Goal: Transaction & Acquisition: Purchase product/service

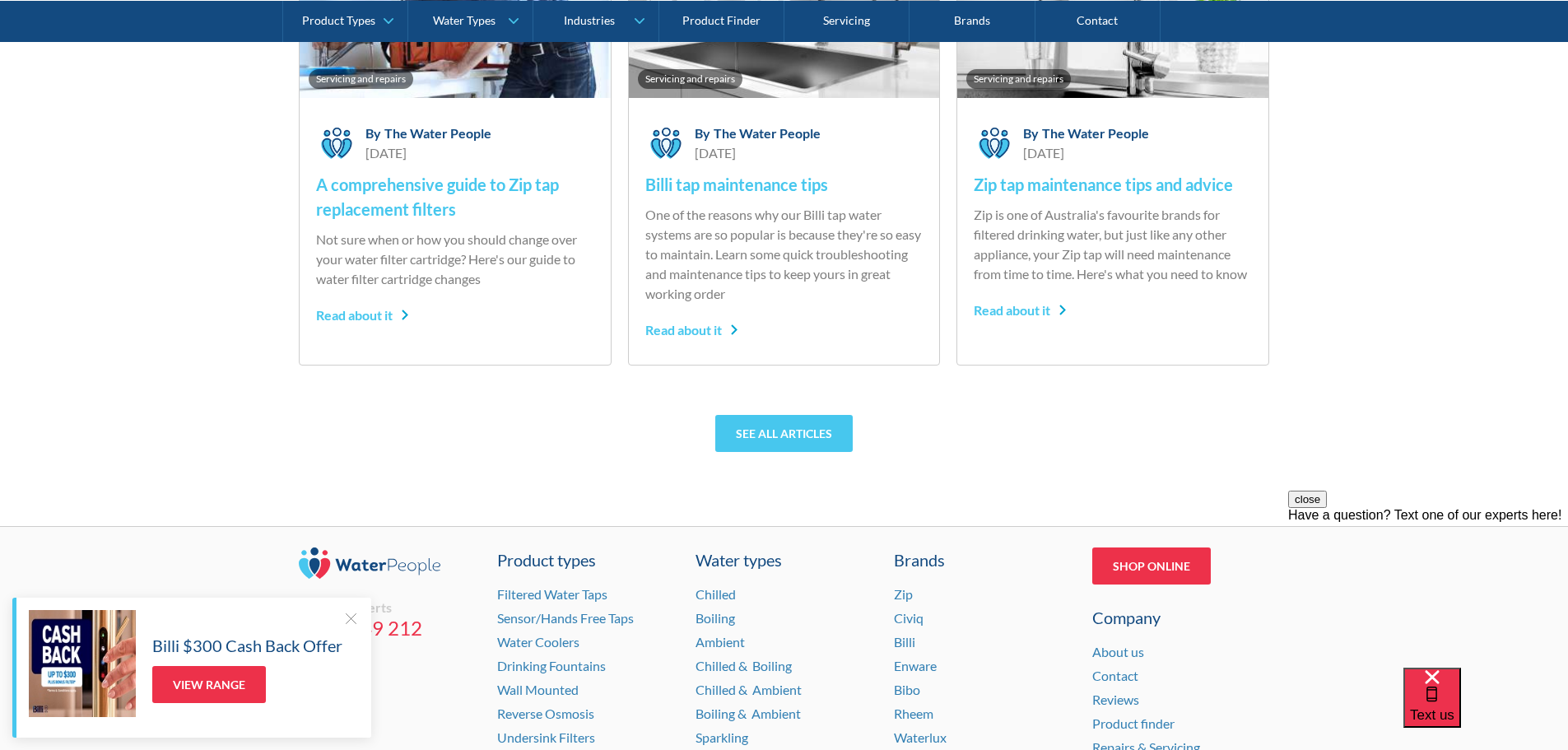
scroll to position [6897, 0]
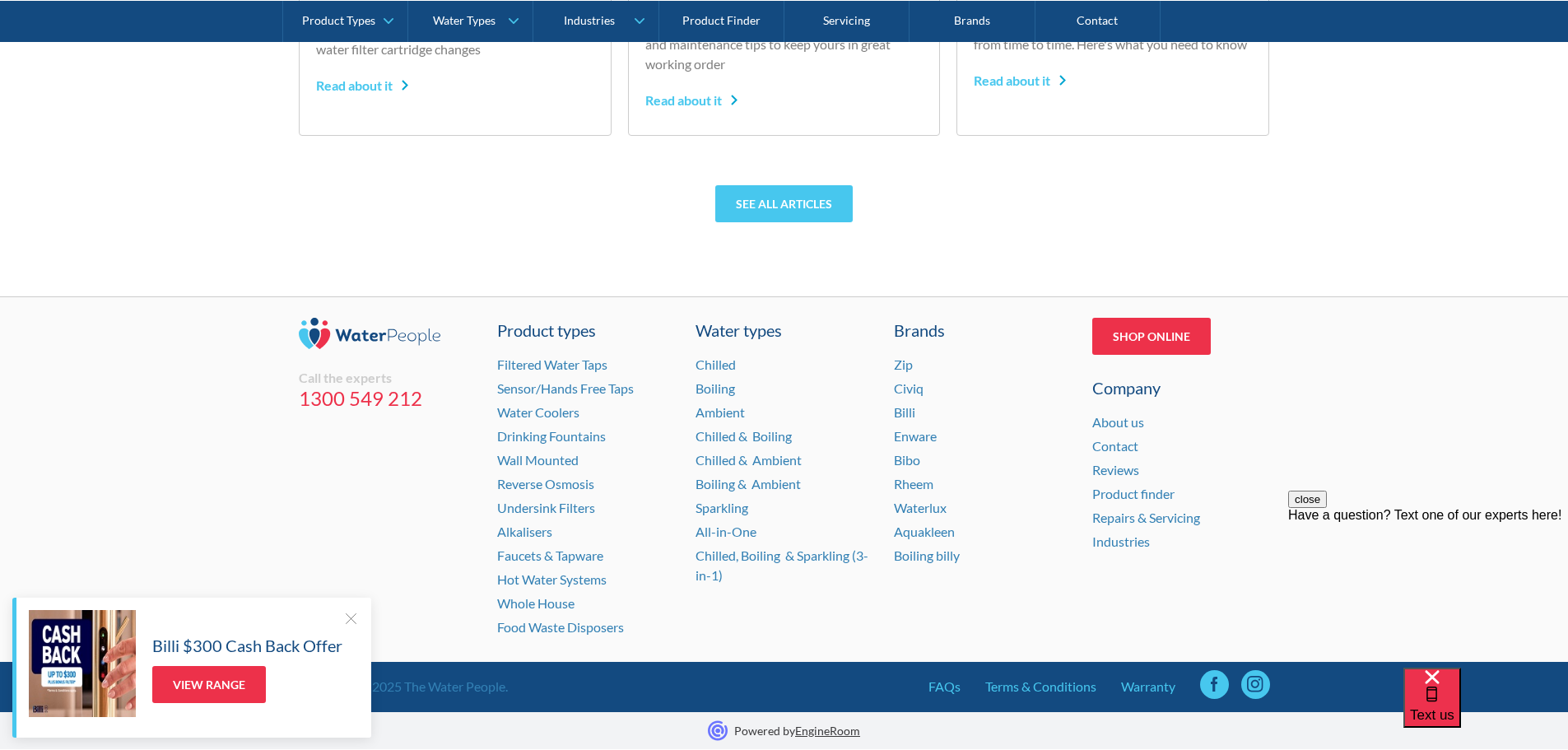
drag, startPoint x: 1572, startPoint y: 352, endPoint x: 129, endPoint y: 0, distance: 1485.3
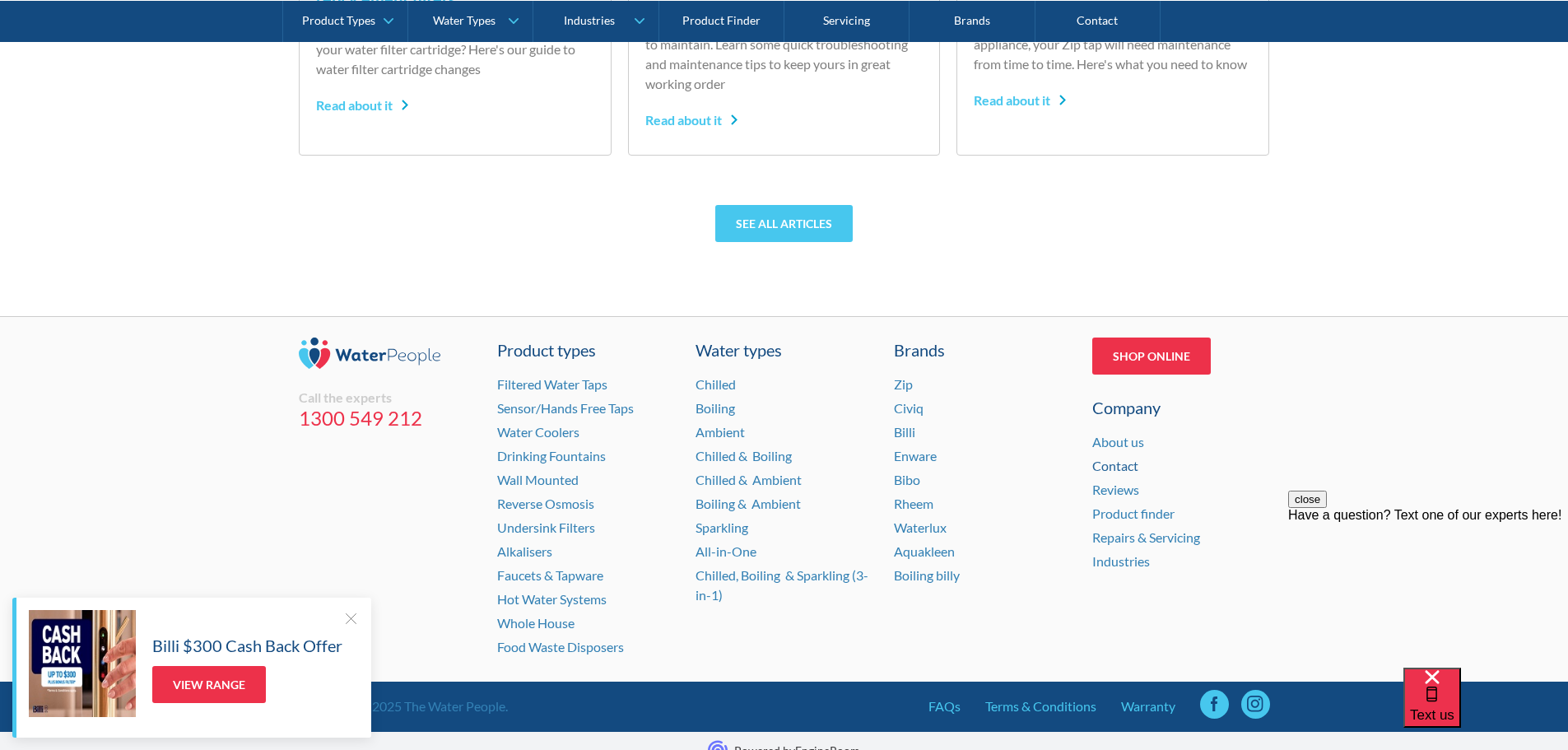
click at [1107, 461] on link "Contact" at bounding box center [1115, 465] width 46 height 15
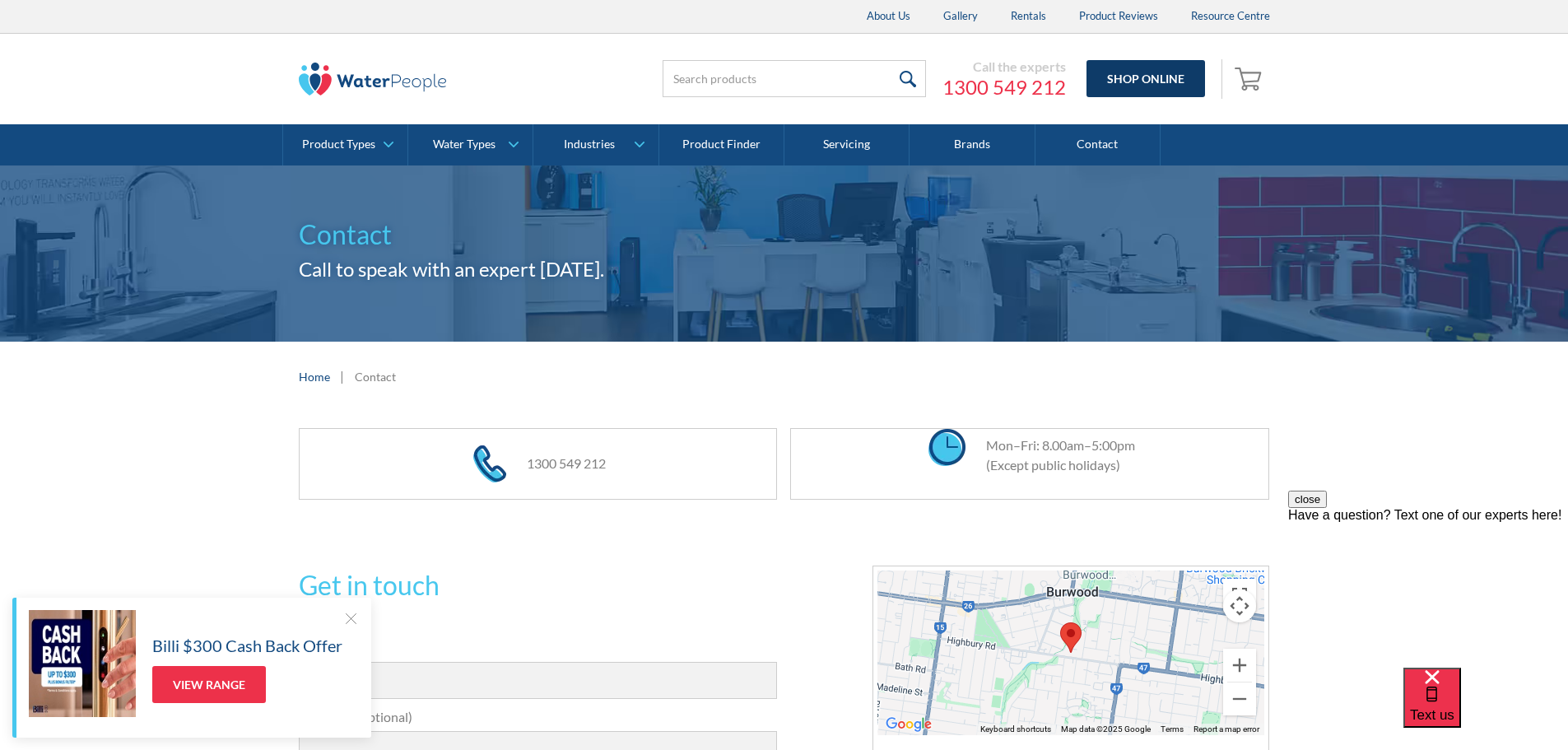
click at [1147, 78] on link "Shop Online" at bounding box center [1145, 78] width 119 height 37
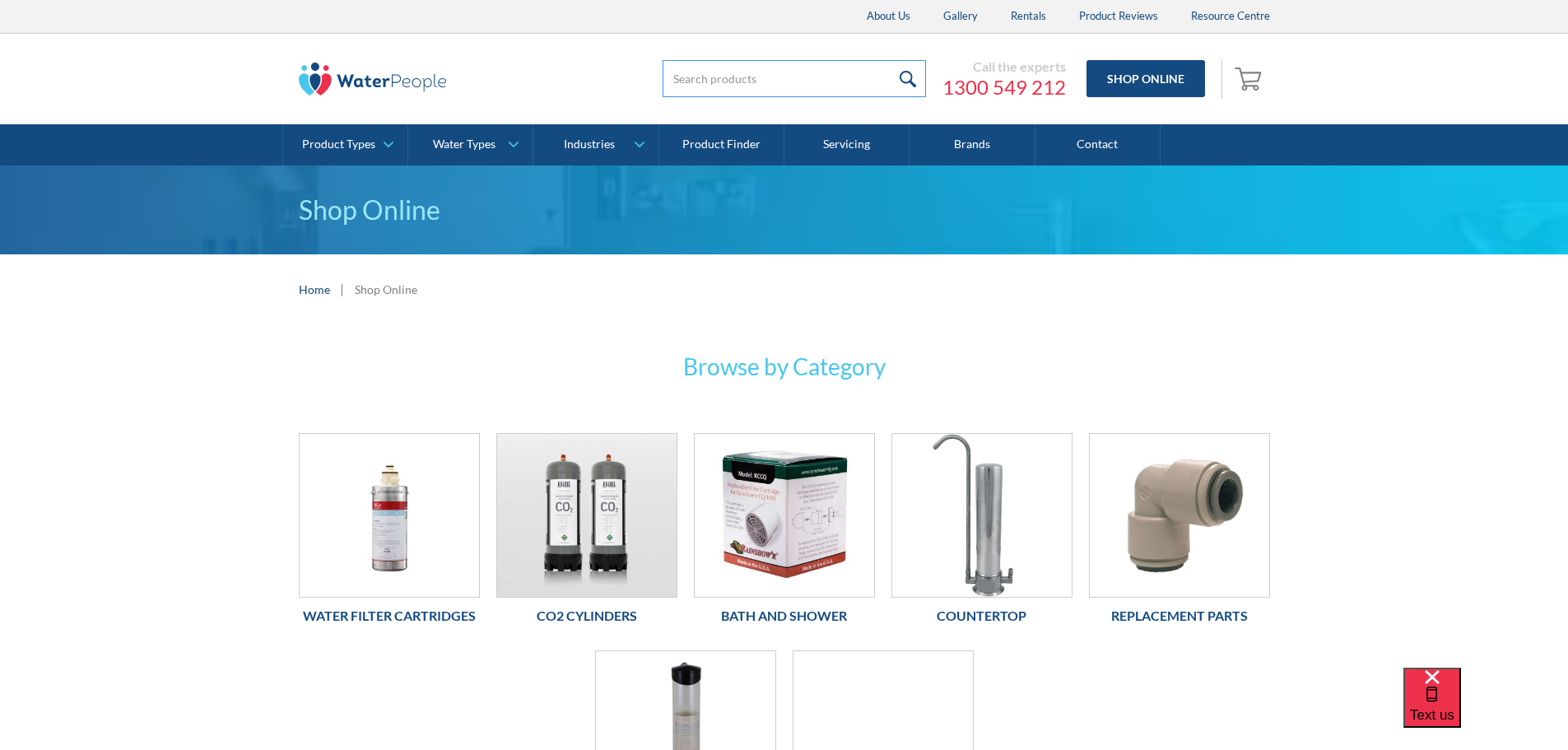
click at [790, 81] on input "search" at bounding box center [794, 78] width 263 height 37
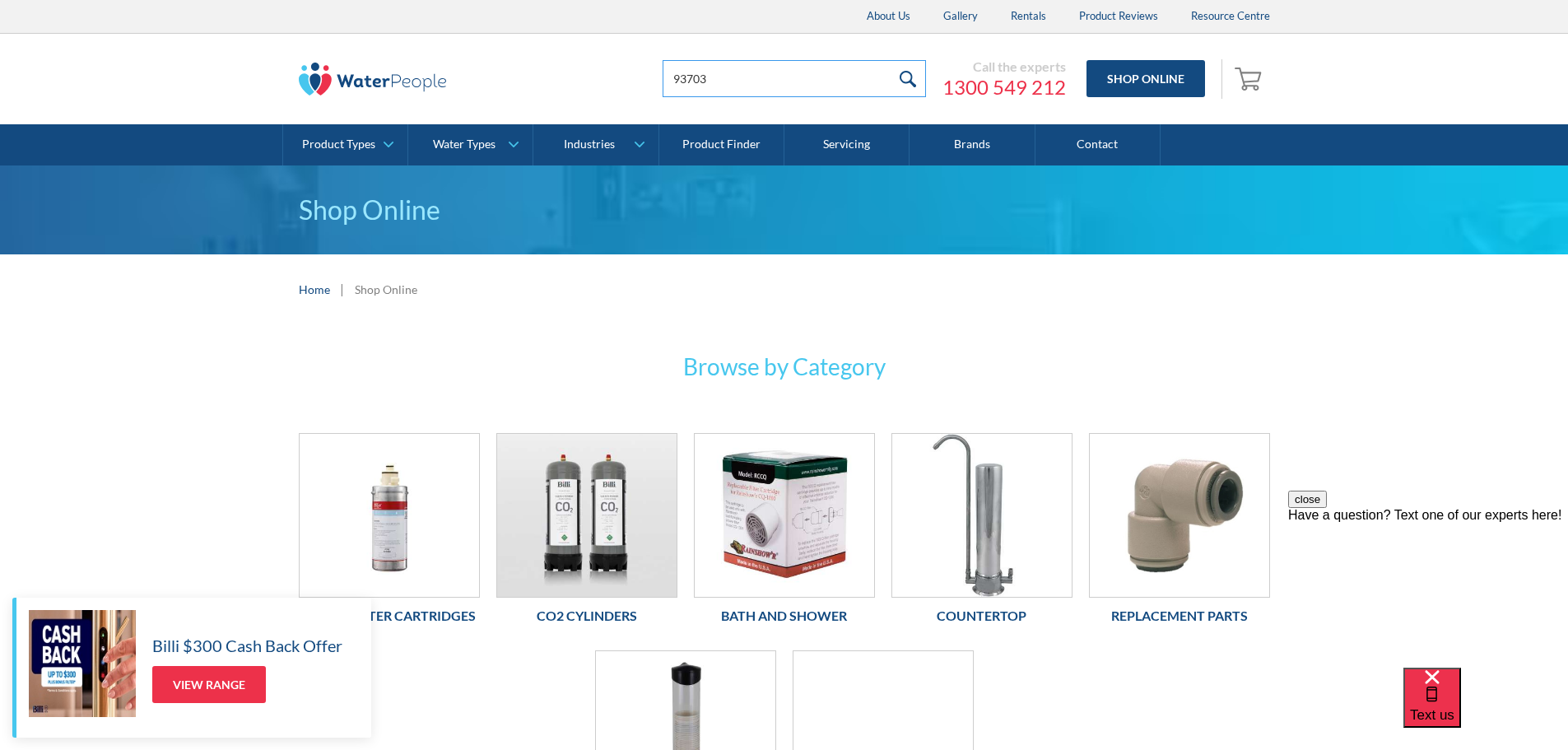
type input "93703"
click at [890, 60] on input "submit" at bounding box center [908, 78] width 35 height 37
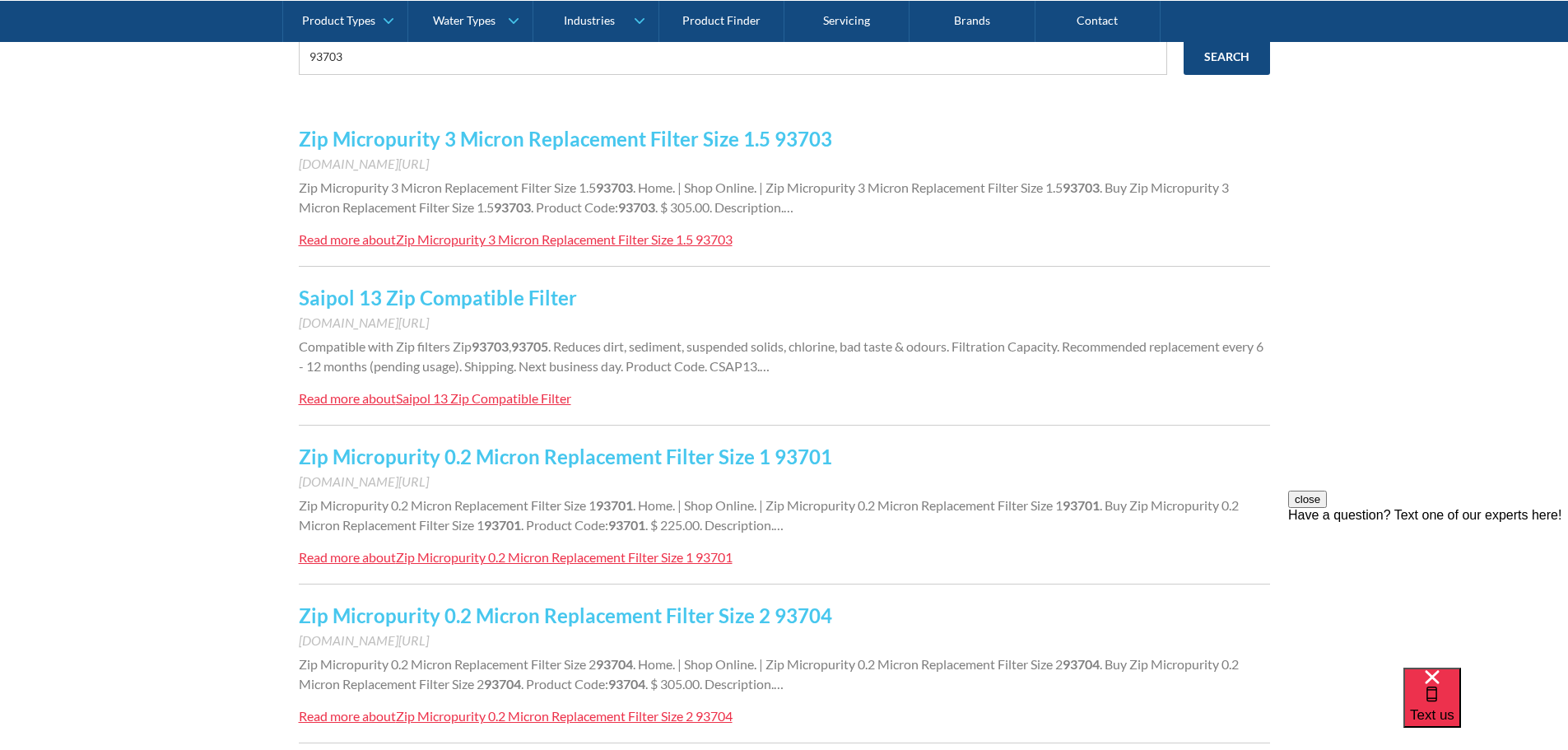
scroll to position [329, 0]
click at [508, 138] on link "Zip Micropurity 3 Micron Replacement Filter Size 1.5 93703" at bounding box center [565, 137] width 533 height 24
